Goal: Navigation & Orientation: Find specific page/section

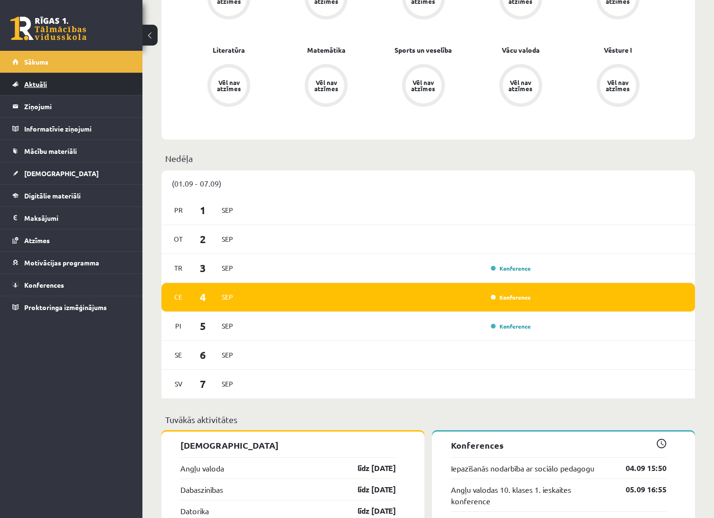
scroll to position [357, 0]
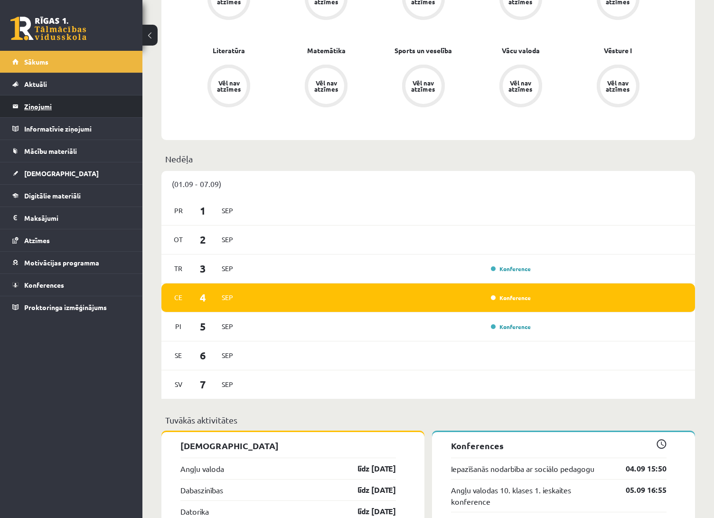
click at [96, 110] on legend "Ziņojumi 0" at bounding box center [77, 106] width 106 height 22
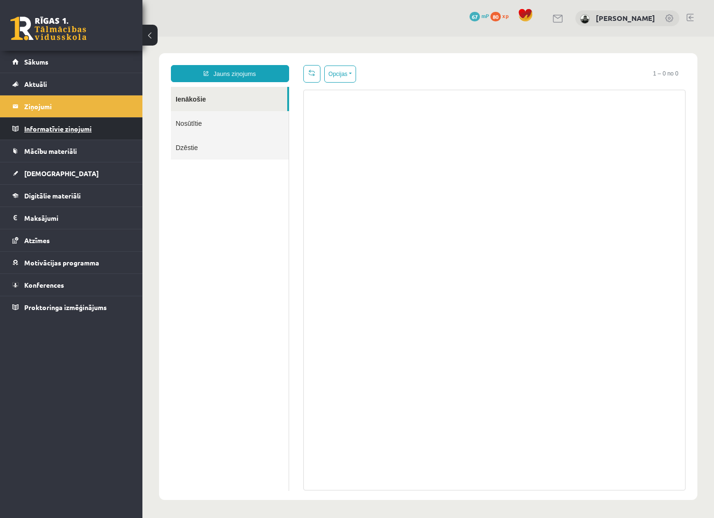
click at [96, 135] on legend "Informatīvie ziņojumi 0" at bounding box center [77, 129] width 106 height 22
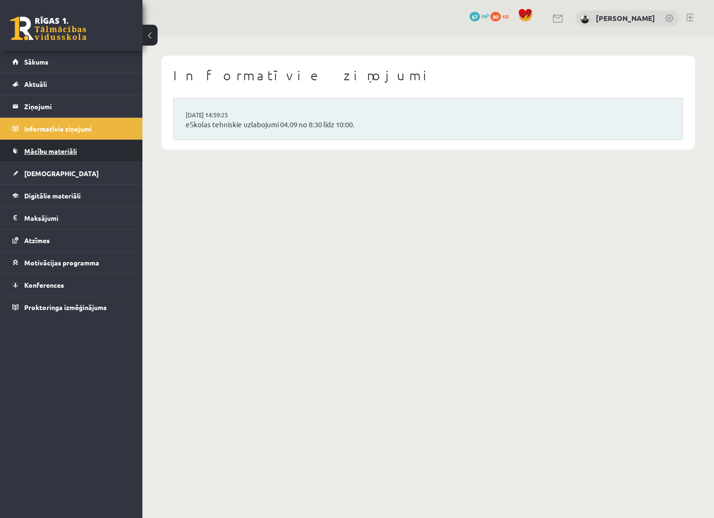
click at [91, 149] on link "Mācību materiāli" at bounding box center [71, 151] width 118 height 22
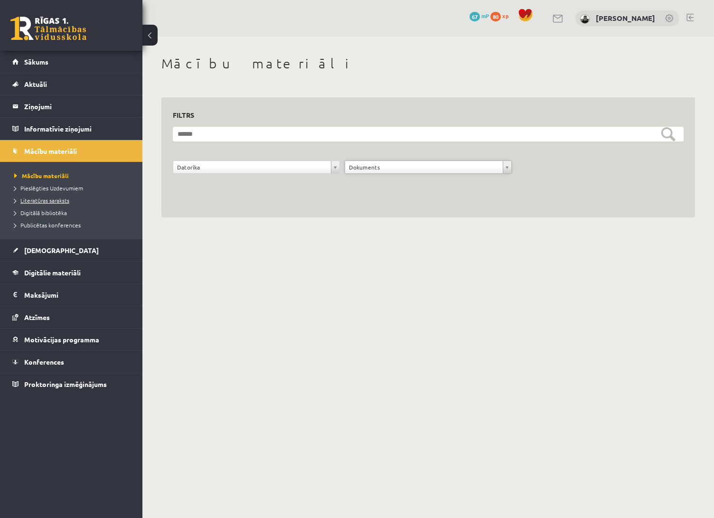
click at [58, 201] on span "Literatūras saraksts" at bounding box center [41, 201] width 55 height 8
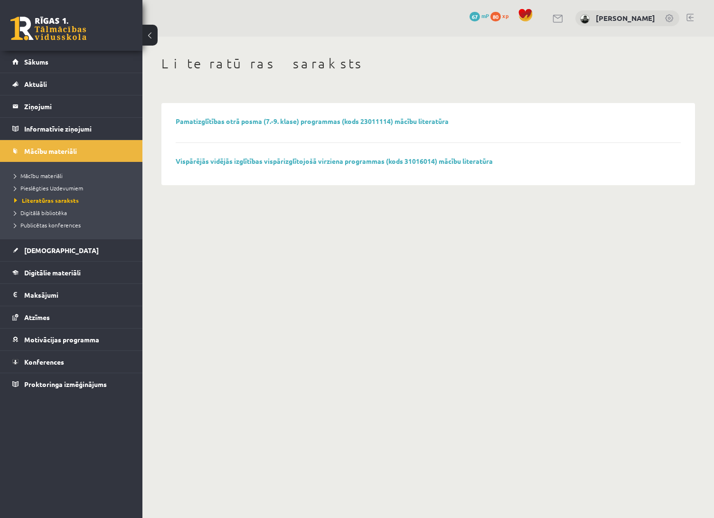
drag, startPoint x: 200, startPoint y: 161, endPoint x: 200, endPoint y: 148, distance: 13.3
click at [200, 161] on link "Vispārējās vidējās izglītības vispārizglītojošā virziena programmas (kods 31016…" at bounding box center [334, 161] width 317 height 9
drag, startPoint x: 76, startPoint y: 191, endPoint x: 76, endPoint y: 178, distance: 13.3
click at [76, 191] on link "Pieslēgties Uzdevumiem" at bounding box center [73, 188] width 119 height 9
click at [70, 259] on link "[DEMOGRAPHIC_DATA]" at bounding box center [71, 250] width 118 height 22
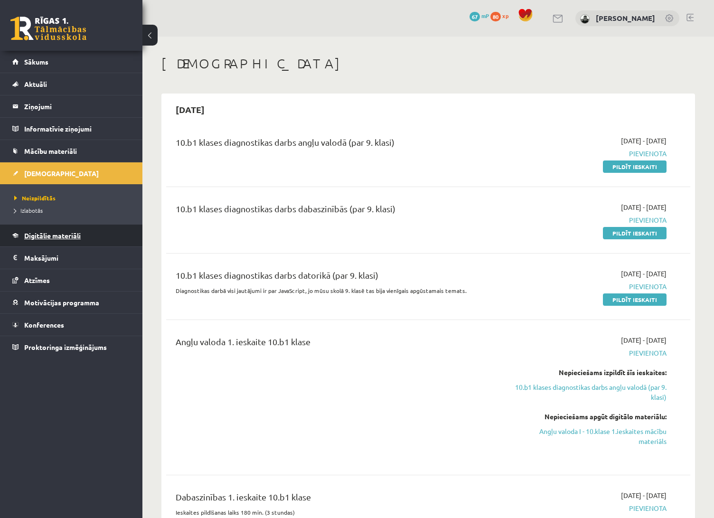
click at [76, 237] on span "Digitālie materiāli" at bounding box center [52, 235] width 57 height 9
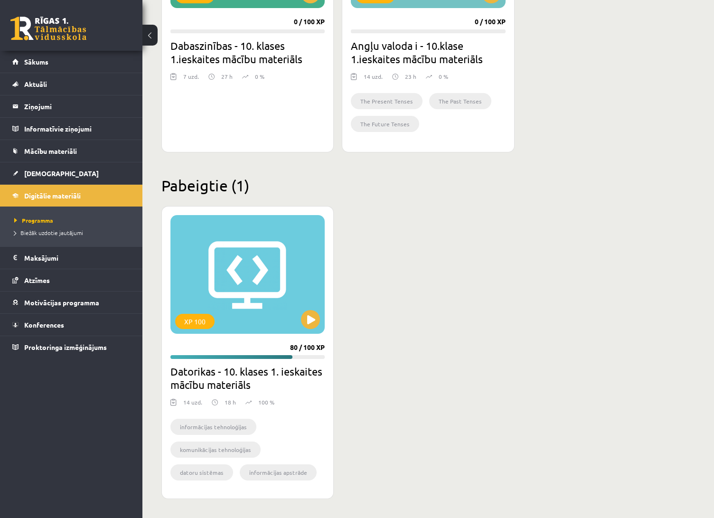
scroll to position [390, 0]
click at [316, 323] on button at bounding box center [310, 319] width 19 height 19
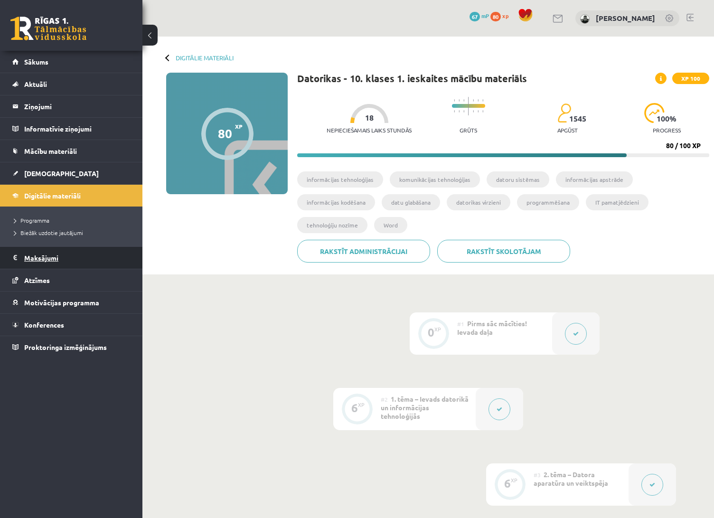
click at [62, 254] on legend "Maksājumi 0" at bounding box center [77, 258] width 106 height 22
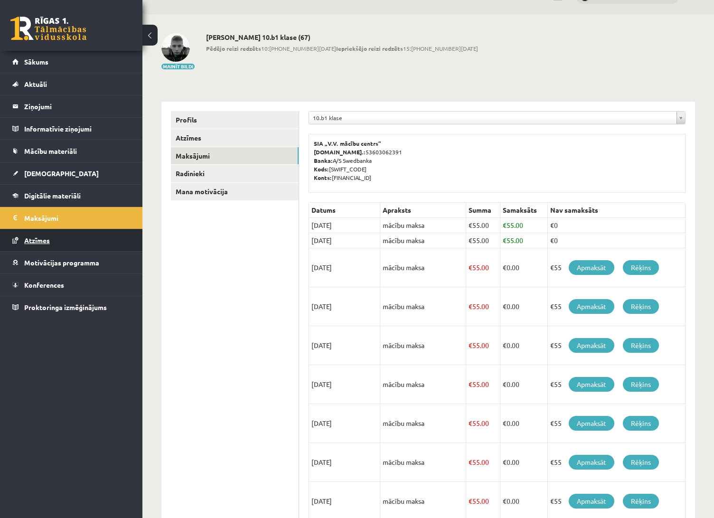
scroll to position [23, 0]
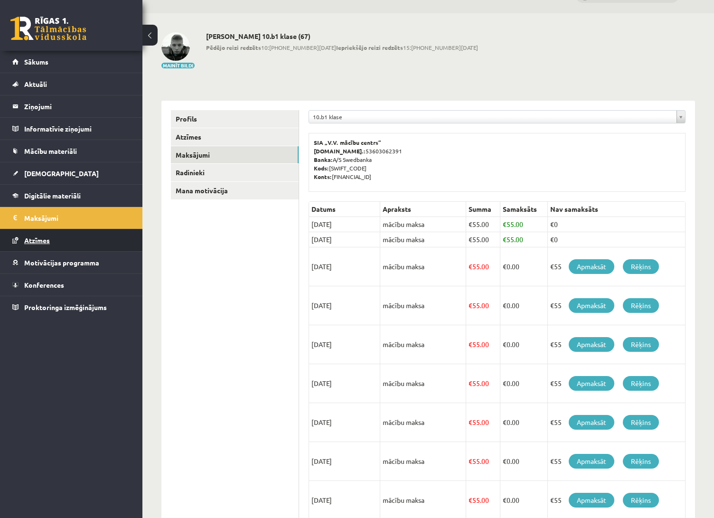
click at [63, 246] on link "Atzīmes" at bounding box center [71, 240] width 118 height 22
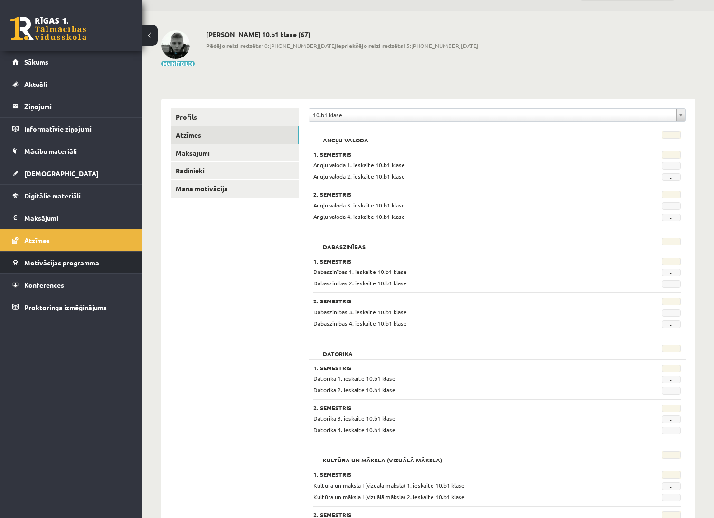
click at [68, 268] on link "Motivācijas programma" at bounding box center [71, 263] width 118 height 22
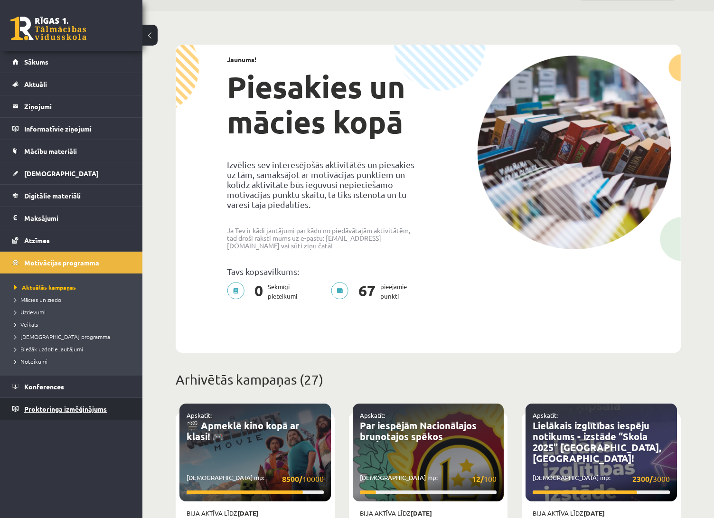
click at [67, 408] on span "Proktoringa izmēģinājums" at bounding box center [65, 409] width 83 height 9
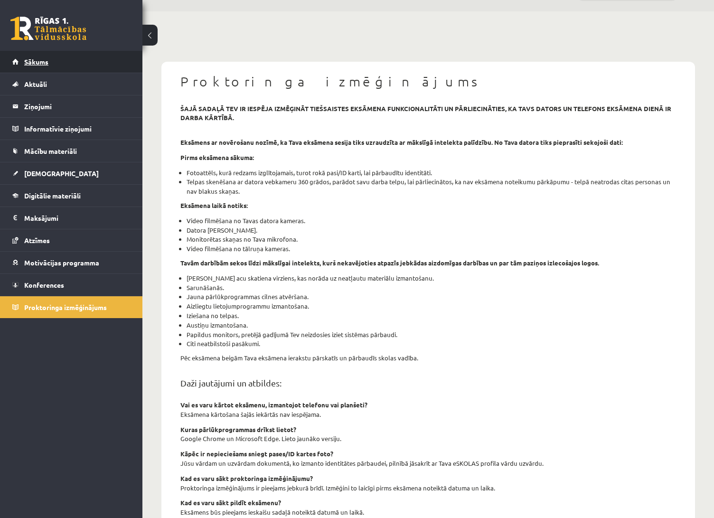
click at [73, 57] on link "Sākums" at bounding box center [71, 62] width 118 height 22
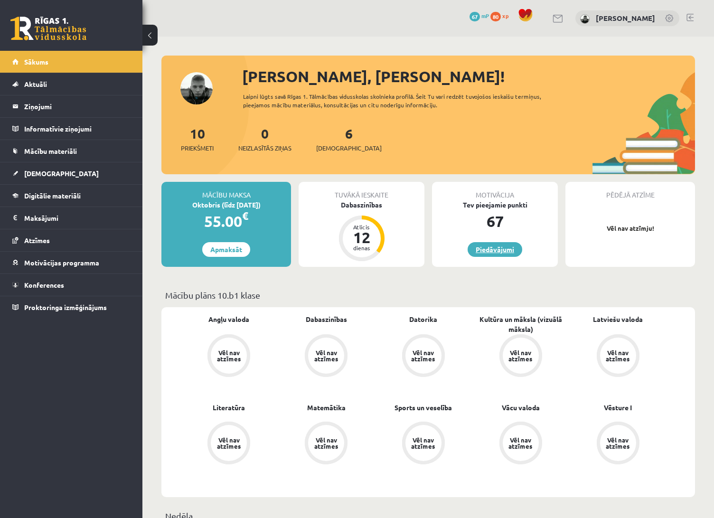
click at [495, 251] on link "Piedāvājumi" at bounding box center [495, 249] width 55 height 15
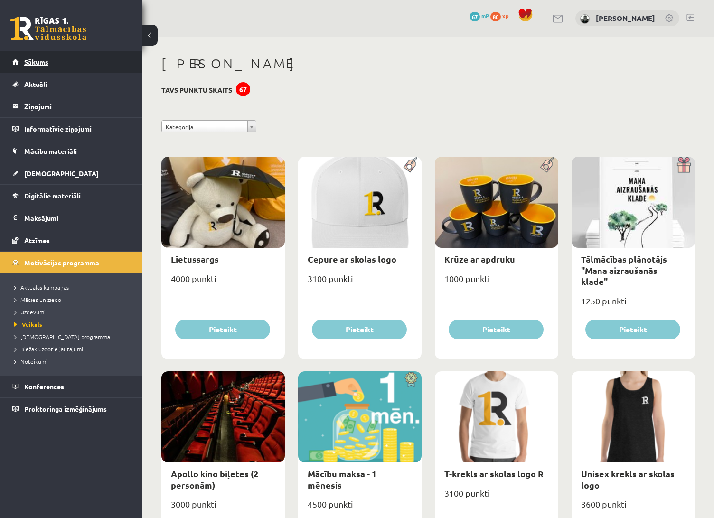
click at [121, 66] on link "Sākums" at bounding box center [71, 62] width 118 height 22
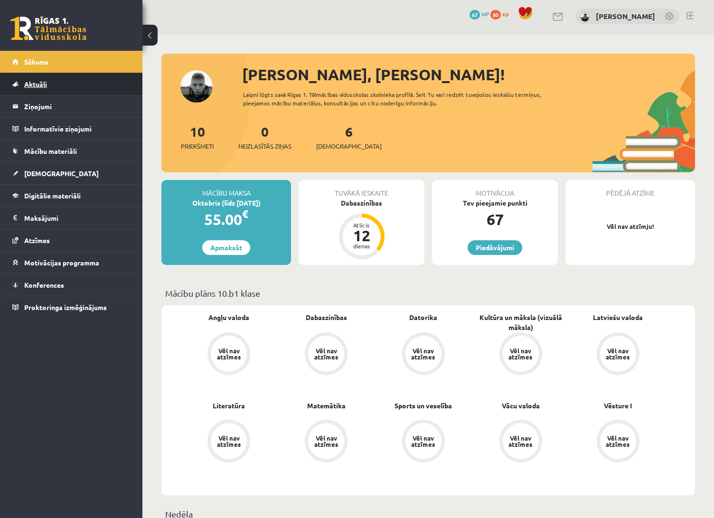
scroll to position [4, 0]
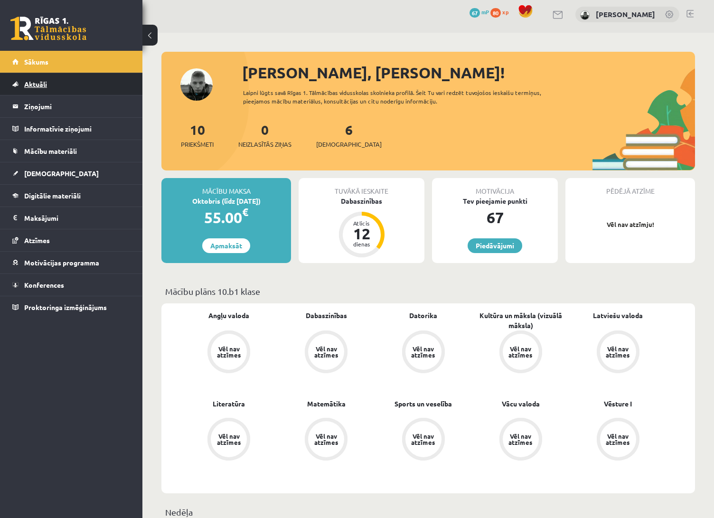
click at [97, 88] on link "Aktuāli" at bounding box center [71, 84] width 118 height 22
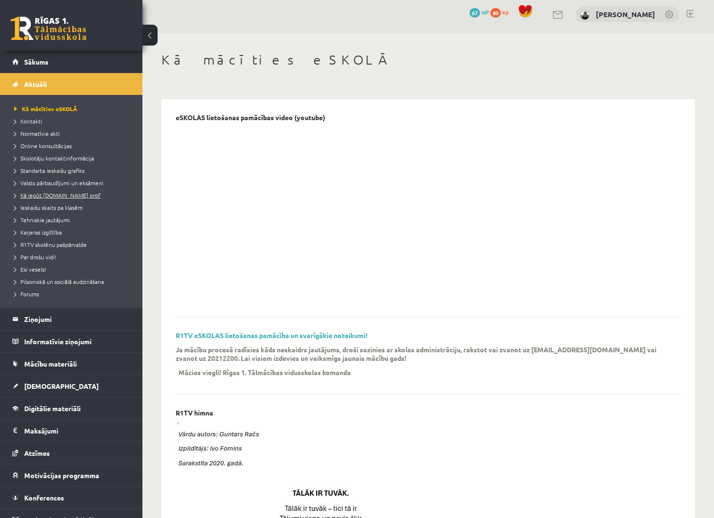
click at [77, 193] on span "Kā iegūt [DOMAIN_NAME] prof" at bounding box center [57, 195] width 86 height 8
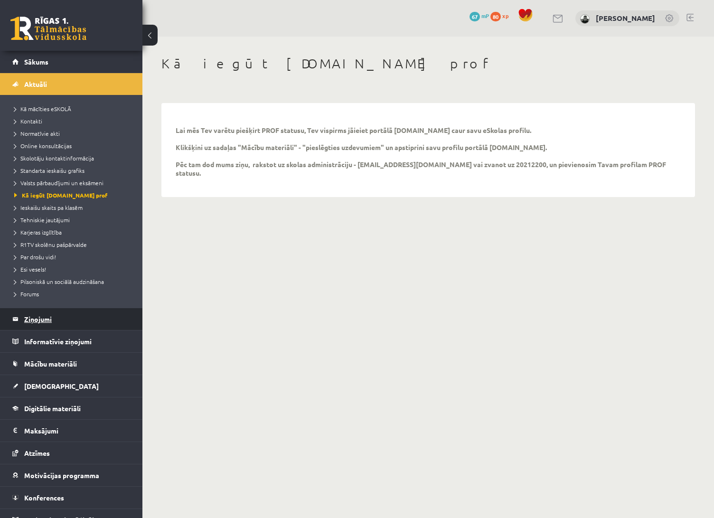
click at [76, 324] on legend "Ziņojumi 0" at bounding box center [77, 319] width 106 height 22
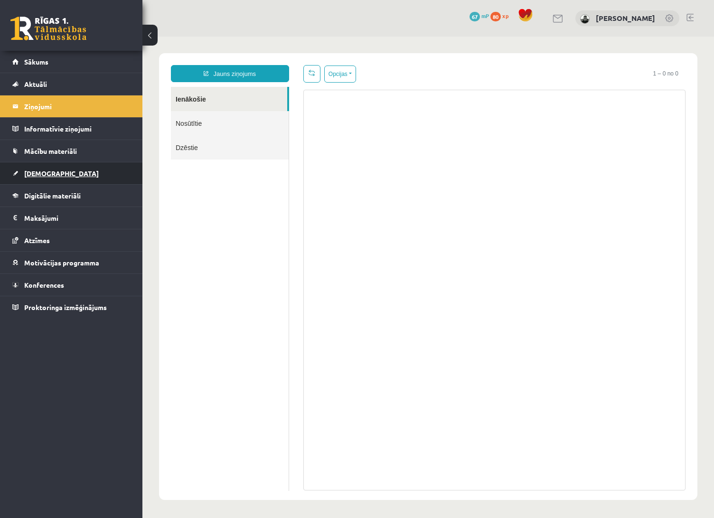
click at [48, 174] on span "[DEMOGRAPHIC_DATA]" at bounding box center [61, 173] width 75 height 9
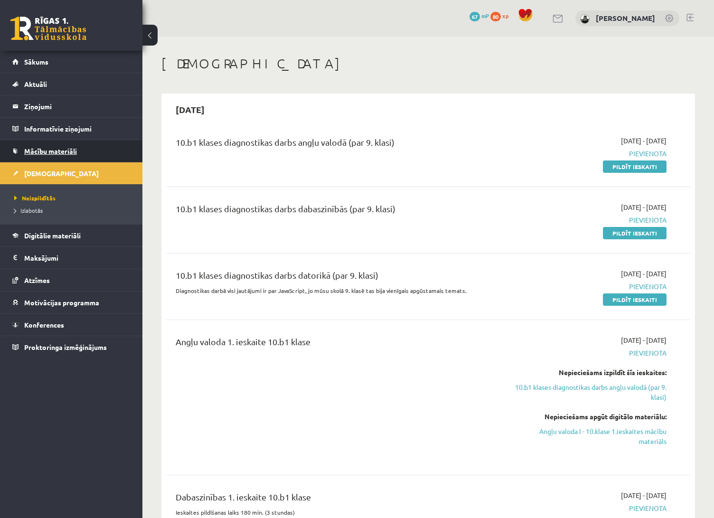
click at [73, 153] on span "Mācību materiāli" at bounding box center [50, 151] width 53 height 9
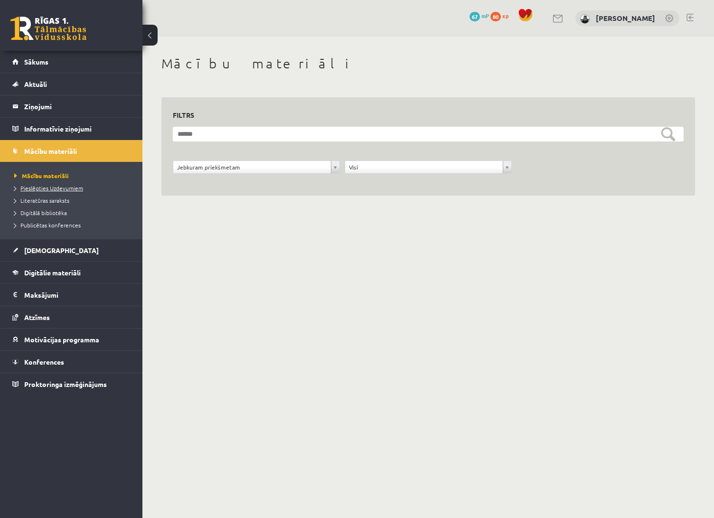
click at [61, 187] on span "Pieslēgties Uzdevumiem" at bounding box center [48, 188] width 69 height 8
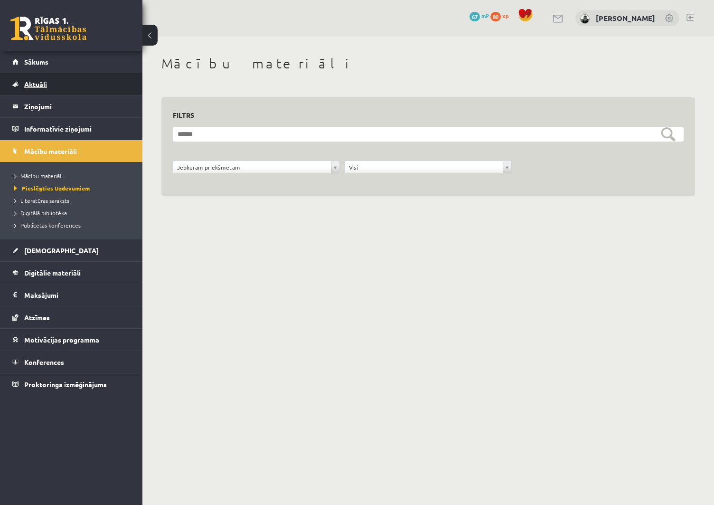
click at [82, 86] on link "Aktuāli" at bounding box center [71, 84] width 118 height 22
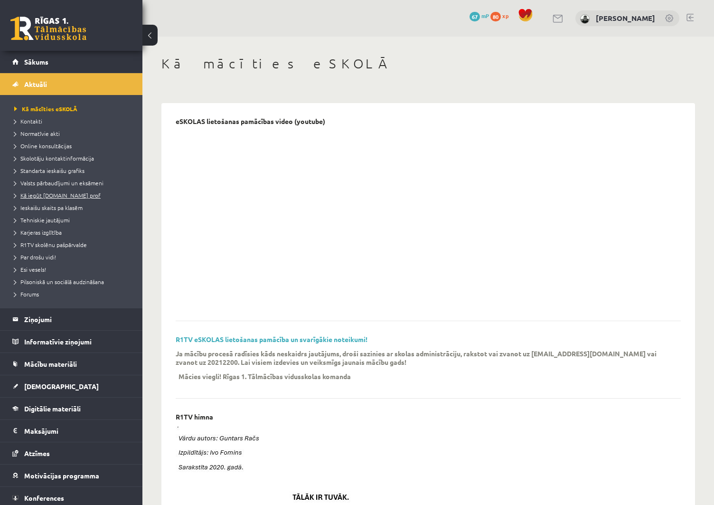
click at [75, 195] on span "Kā iegūt [DOMAIN_NAME] prof" at bounding box center [57, 195] width 86 height 8
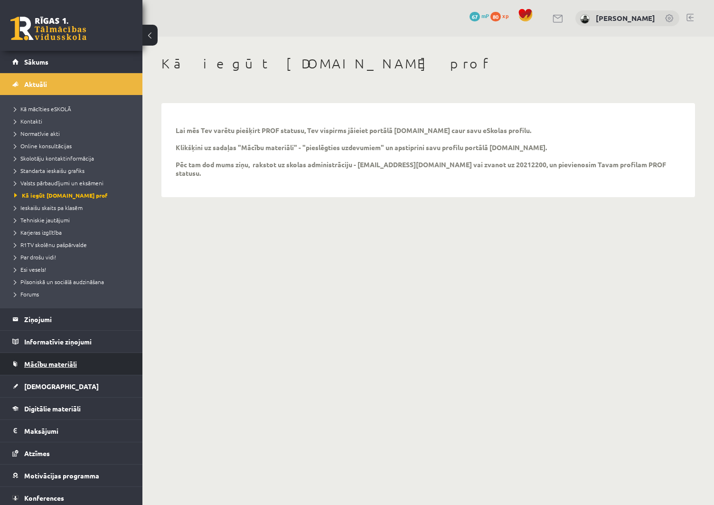
click at [82, 359] on link "Mācību materiāli" at bounding box center [71, 364] width 118 height 22
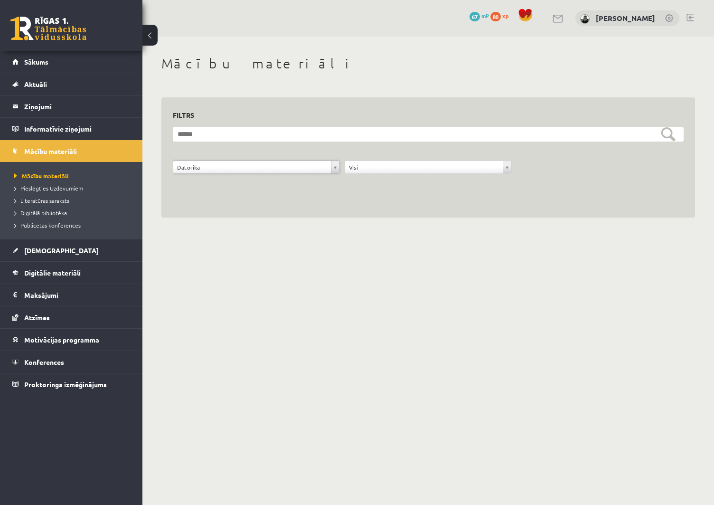
drag, startPoint x: 274, startPoint y: 197, endPoint x: 283, endPoint y: 219, distance: 23.2
click at [274, 197] on div "**********" at bounding box center [429, 157] width 534 height 121
drag, startPoint x: 286, startPoint y: 223, endPoint x: 506, endPoint y: 71, distance: 267.4
click at [302, 216] on div "**********" at bounding box center [429, 137] width 572 height 200
click at [67, 100] on legend "Ziņojumi 0" at bounding box center [77, 106] width 106 height 22
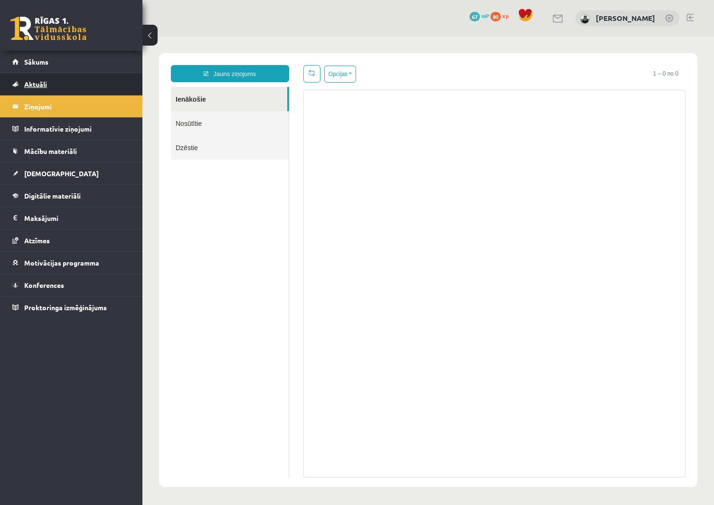
click at [69, 88] on link "Aktuāli" at bounding box center [71, 84] width 118 height 22
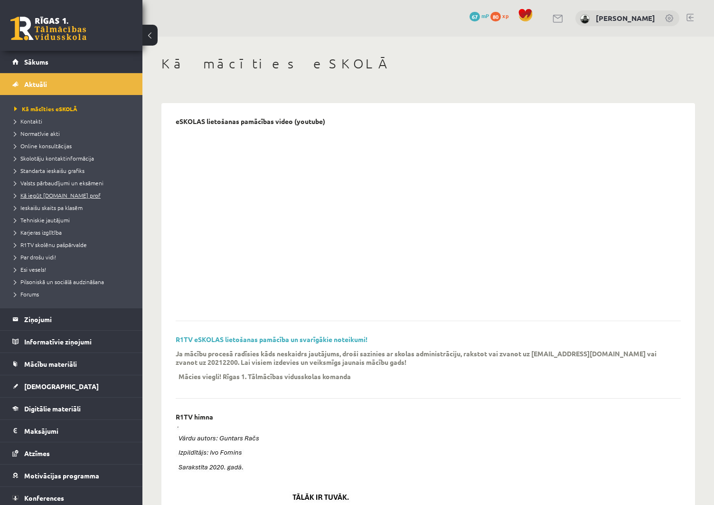
click at [65, 196] on span "Kā iegūt [DOMAIN_NAME] prof" at bounding box center [57, 195] width 86 height 8
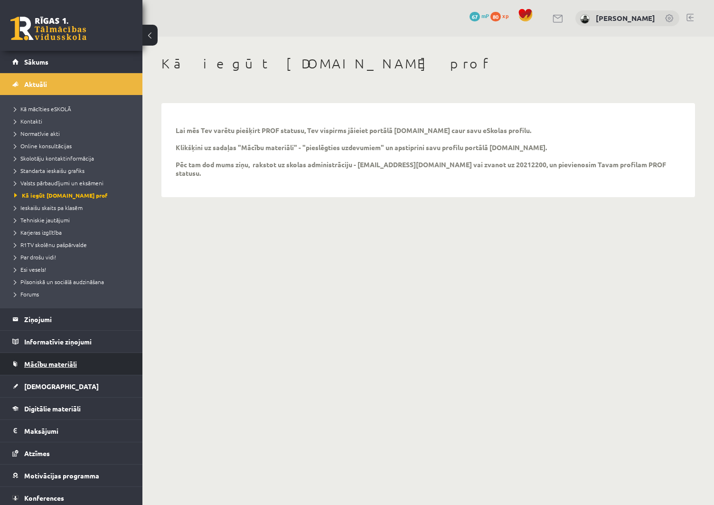
click at [124, 367] on link "Mācību materiāli" at bounding box center [71, 364] width 118 height 22
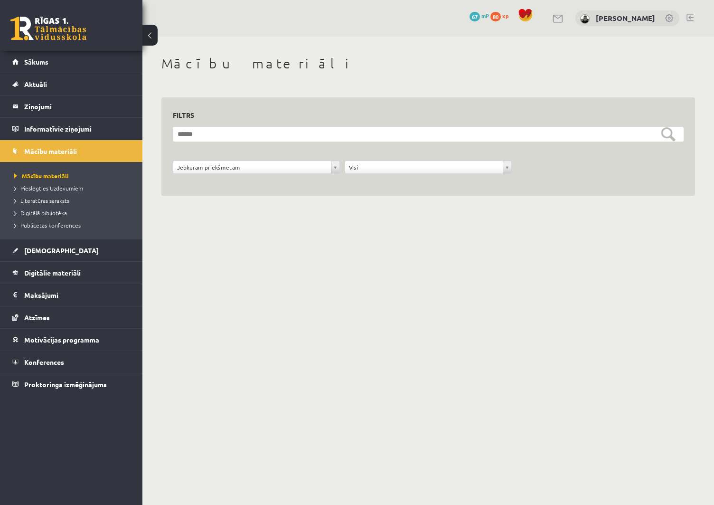
click at [269, 174] on div "**********" at bounding box center [257, 170] width 172 height 18
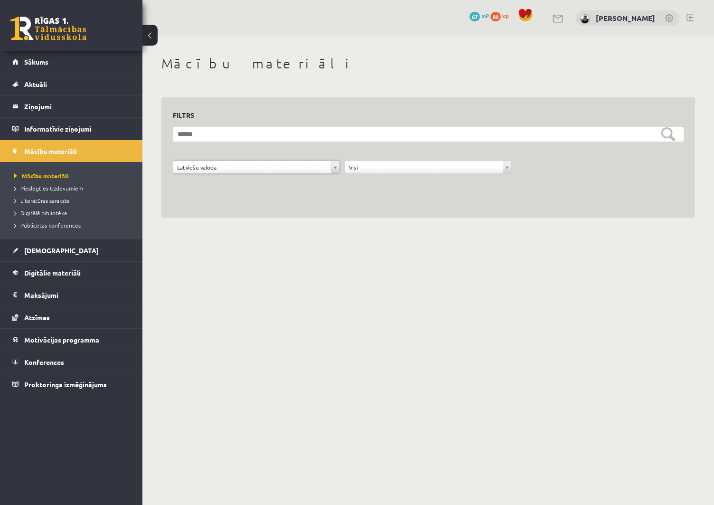
click at [258, 174] on div "**********" at bounding box center [257, 170] width 172 height 18
click at [71, 133] on legend "Informatīvie ziņojumi 0" at bounding box center [77, 129] width 106 height 22
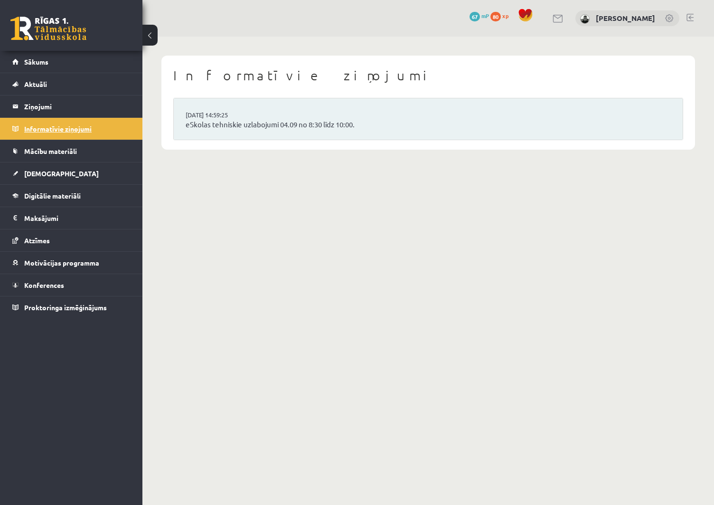
click at [63, 119] on legend "Informatīvie ziņojumi 0" at bounding box center [77, 129] width 106 height 22
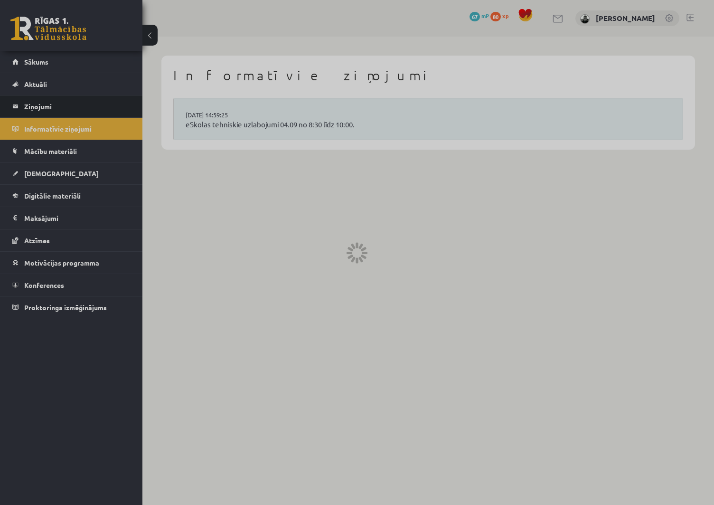
click at [64, 103] on legend "Ziņojumi 0" at bounding box center [77, 106] width 106 height 22
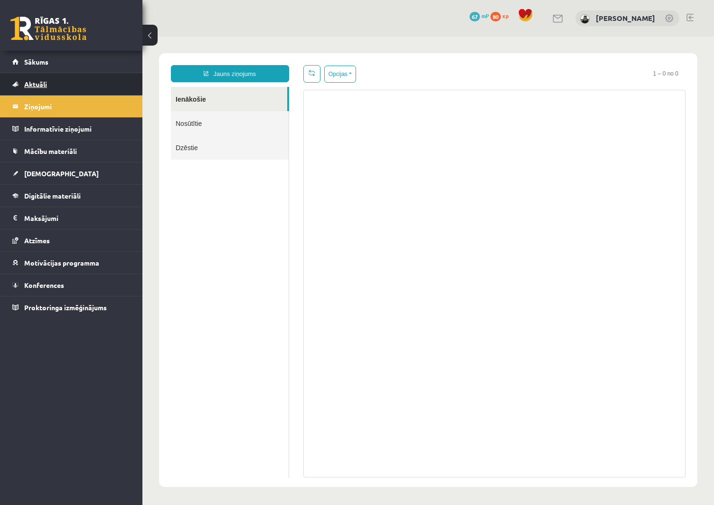
click at [46, 87] on span "Aktuāli" at bounding box center [35, 84] width 23 height 9
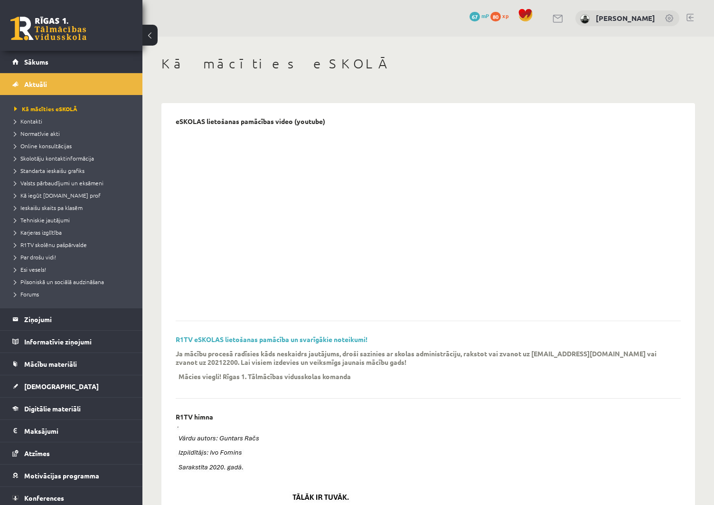
click at [65, 190] on li "Kā iegūt [DOMAIN_NAME] prof" at bounding box center [73, 195] width 119 height 12
click at [61, 197] on span "Kā iegūt [DOMAIN_NAME] prof" at bounding box center [60, 195] width 93 height 8
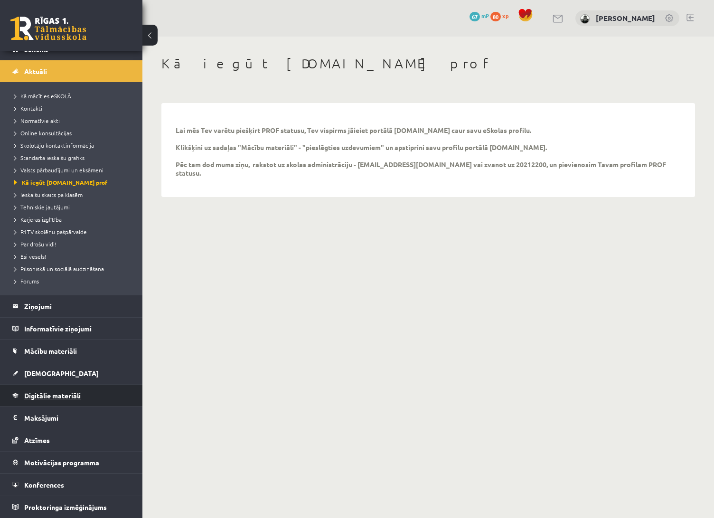
scroll to position [13, 0]
click at [108, 412] on legend "Maksājumi 0" at bounding box center [77, 418] width 106 height 22
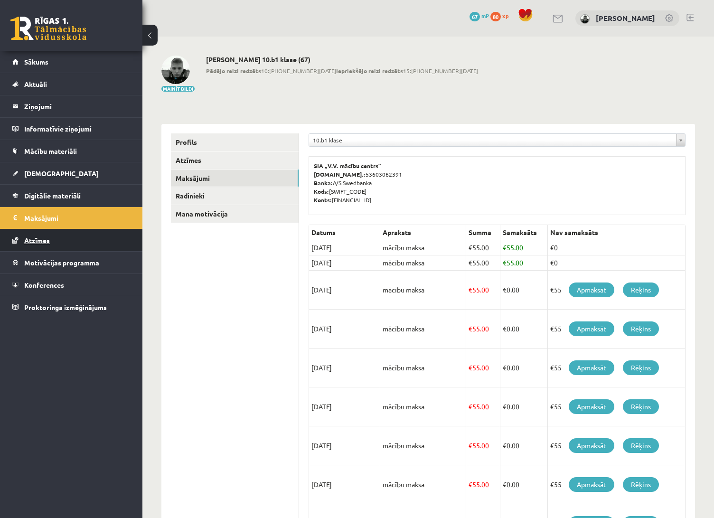
click at [39, 240] on span "Atzīmes" at bounding box center [37, 240] width 26 height 9
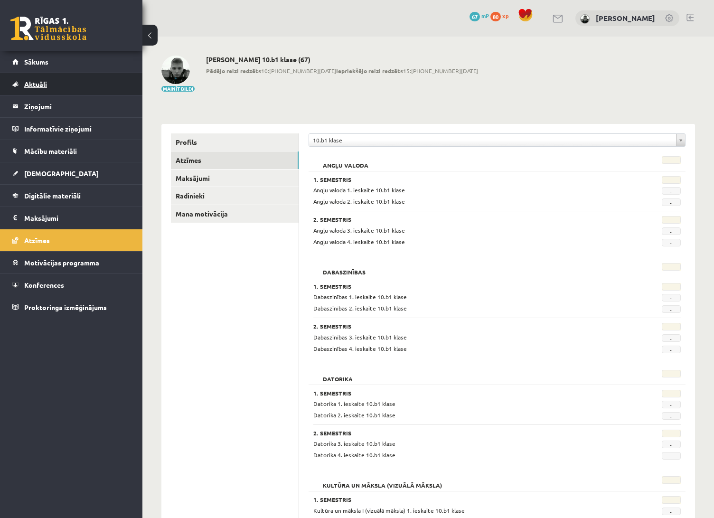
click at [36, 84] on span "Aktuāli" at bounding box center [35, 84] width 23 height 9
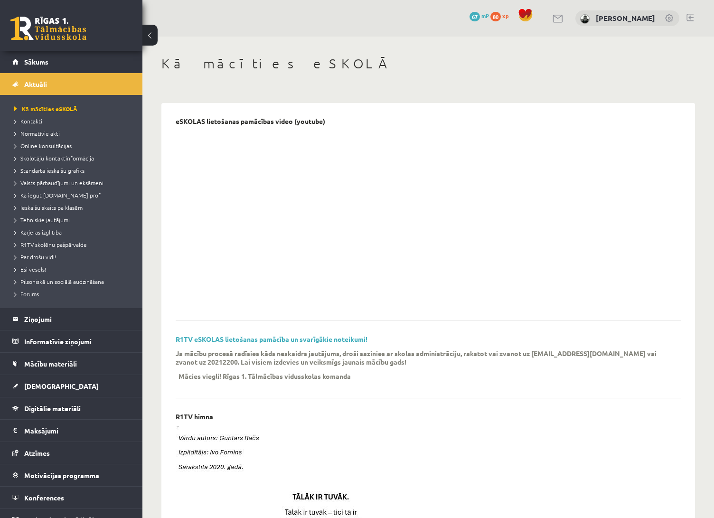
click at [688, 16] on link at bounding box center [690, 18] width 7 height 8
